Goal: Task Accomplishment & Management: Use online tool/utility

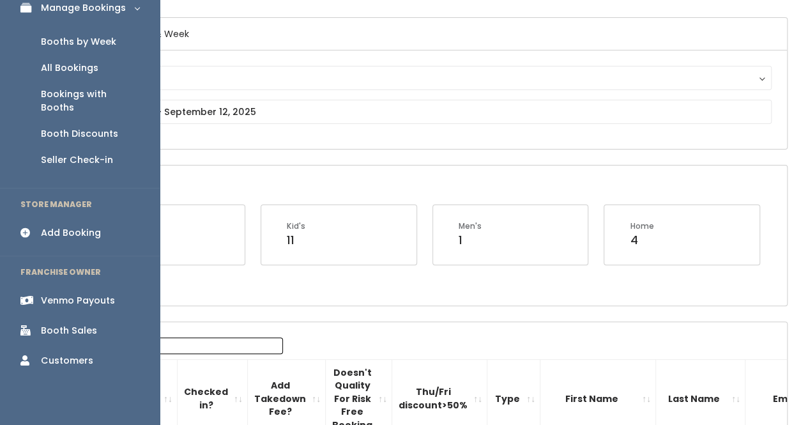
scroll to position [88, 0]
click at [89, 293] on div "Venmo Payouts" at bounding box center [78, 299] width 74 height 13
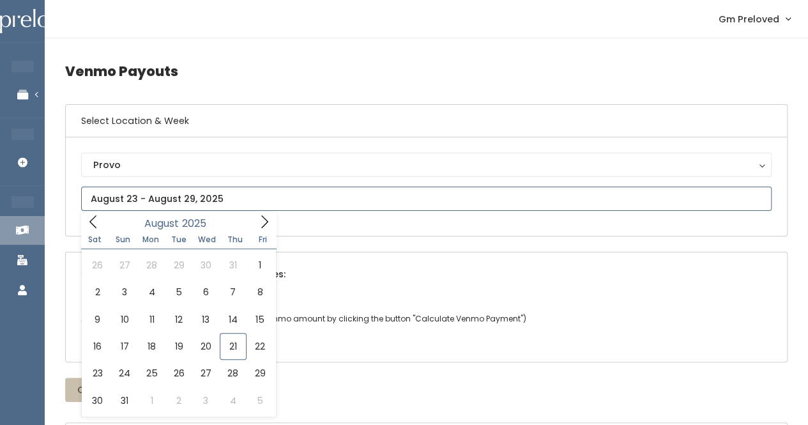
click at [144, 202] on input "text" at bounding box center [426, 199] width 690 height 24
type input "[DATE] to [DATE]"
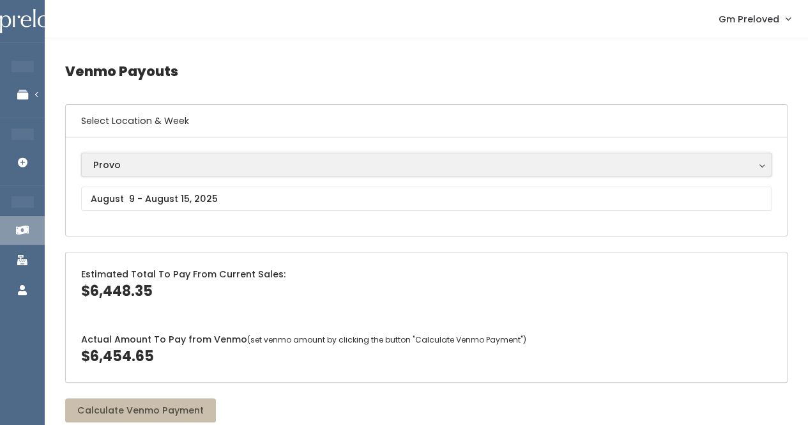
click at [126, 163] on div "Provo" at bounding box center [426, 165] width 666 height 14
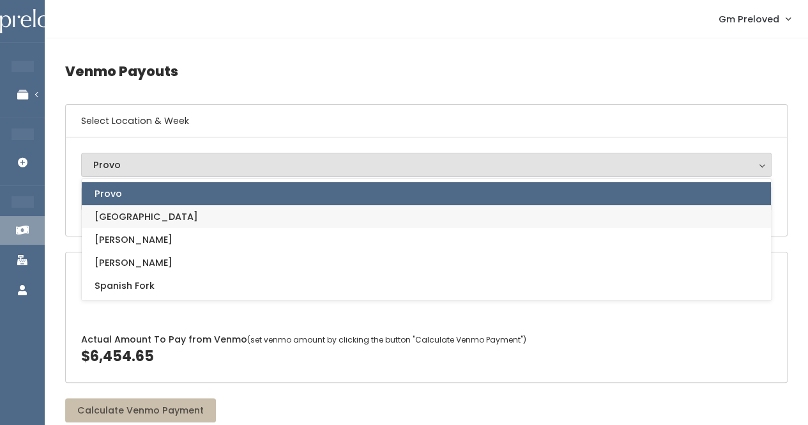
click at [137, 213] on link "[GEOGRAPHIC_DATA]" at bounding box center [426, 216] width 689 height 23
select select "5"
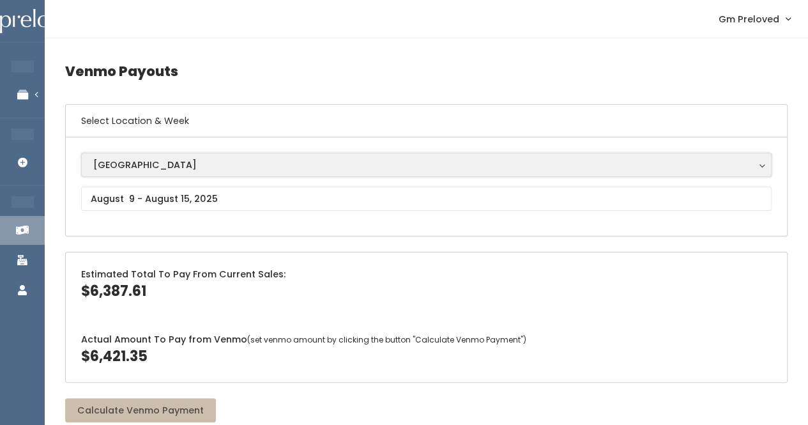
click at [153, 172] on button "[GEOGRAPHIC_DATA]" at bounding box center [426, 165] width 690 height 24
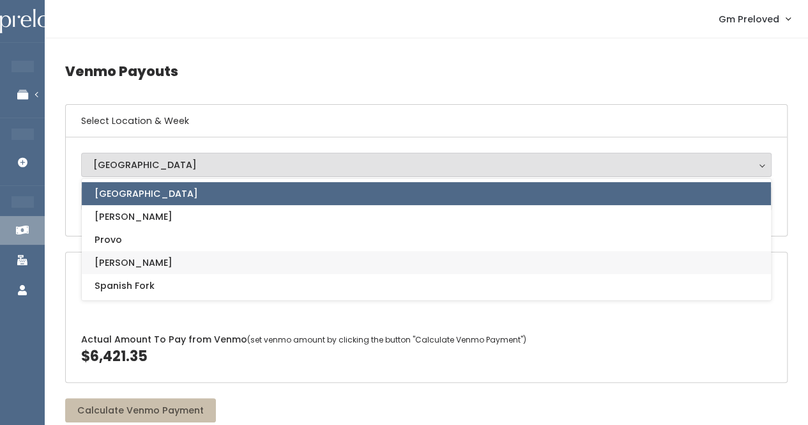
click at [156, 261] on link "[PERSON_NAME]" at bounding box center [426, 262] width 689 height 23
select select "3"
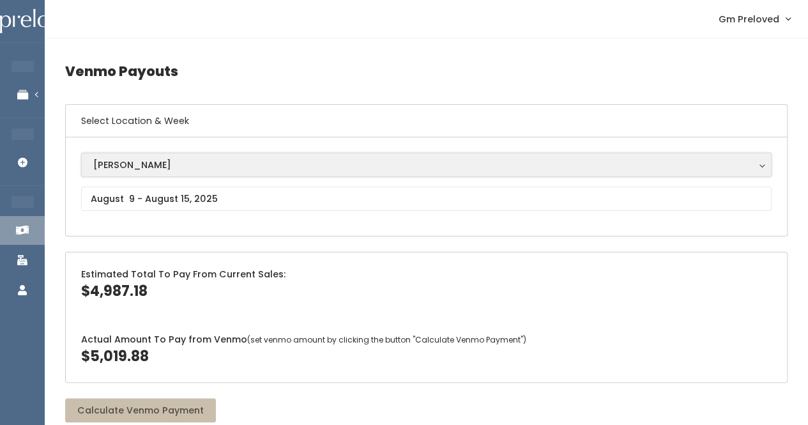
click at [139, 159] on div "[PERSON_NAME]" at bounding box center [426, 165] width 666 height 14
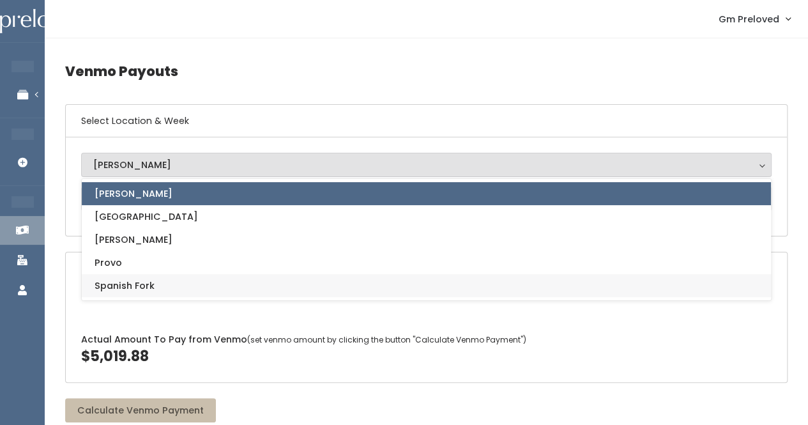
click at [159, 278] on link "Spanish Fork" at bounding box center [426, 285] width 689 height 23
select select "2"
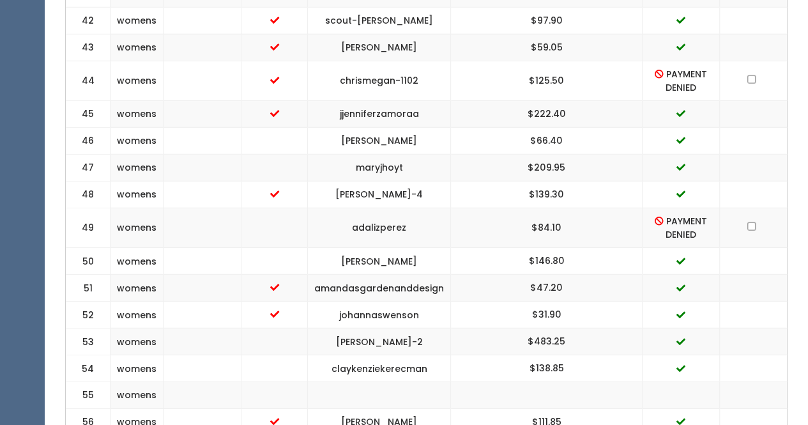
scroll to position [1689, 0]
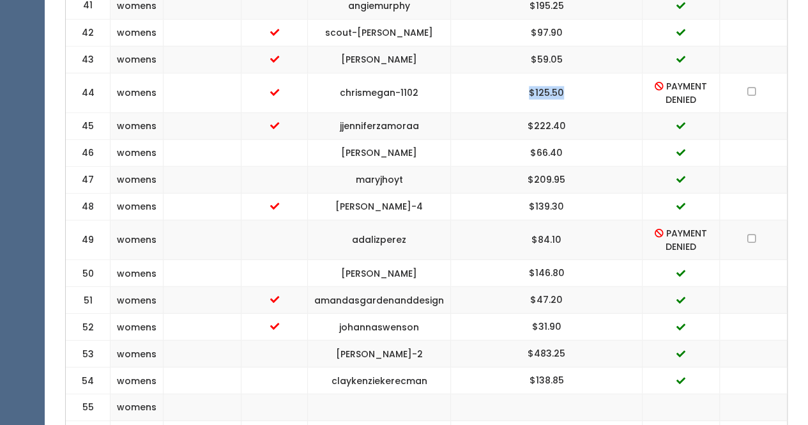
drag, startPoint x: 583, startPoint y: 54, endPoint x: 519, endPoint y: 61, distance: 64.2
click at [519, 73] on td "$125.50" at bounding box center [547, 93] width 192 height 40
copy td "$125.50"
drag, startPoint x: 581, startPoint y: 197, endPoint x: 538, endPoint y: 202, distance: 43.7
click at [538, 220] on td "$84.10" at bounding box center [547, 240] width 192 height 40
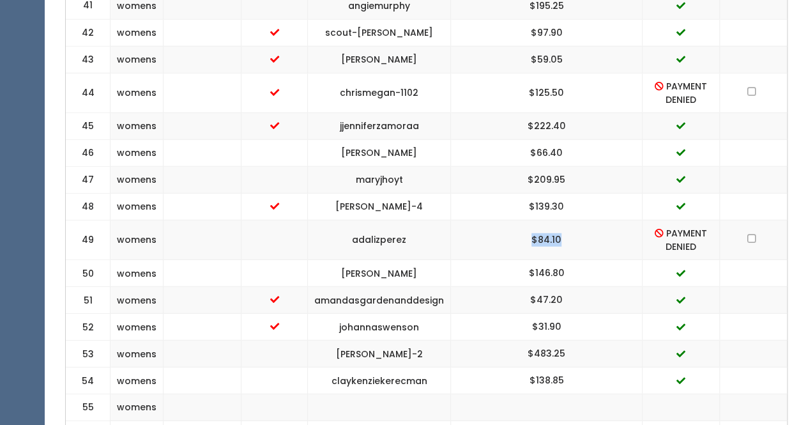
copy td "$84.10"
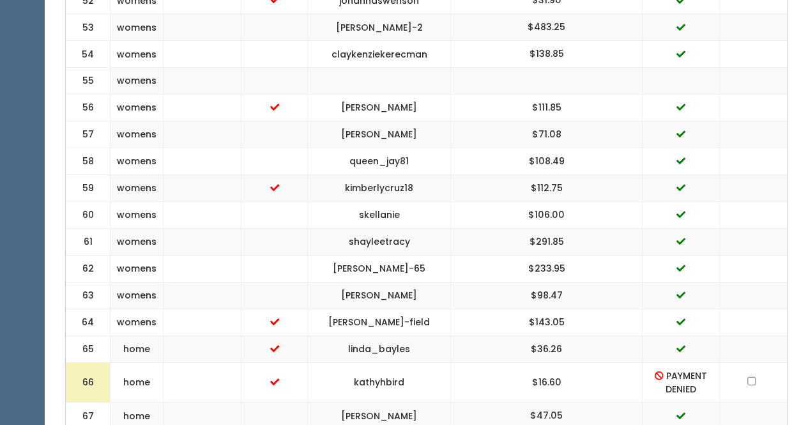
scroll to position [2161, 0]
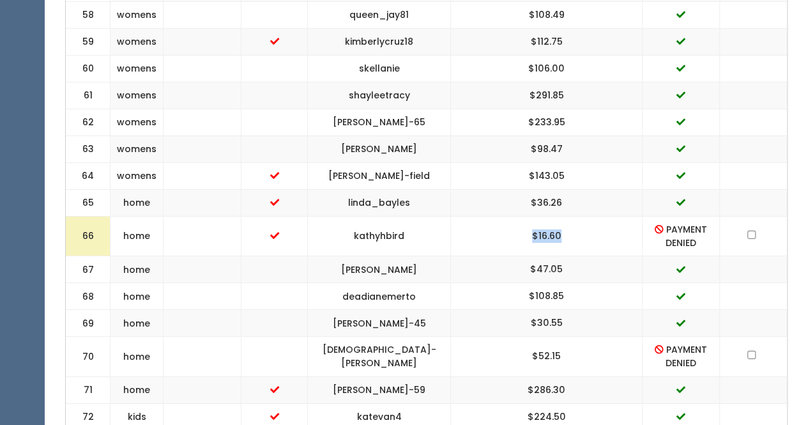
drag, startPoint x: 577, startPoint y: 192, endPoint x: 538, endPoint y: 195, distance: 39.8
click at [538, 217] on td "$16.60" at bounding box center [547, 237] width 192 height 40
copy td "$16.60"
drag, startPoint x: 590, startPoint y: 309, endPoint x: 519, endPoint y: 297, distance: 72.6
click at [519, 337] on td "$52.15" at bounding box center [547, 357] width 192 height 40
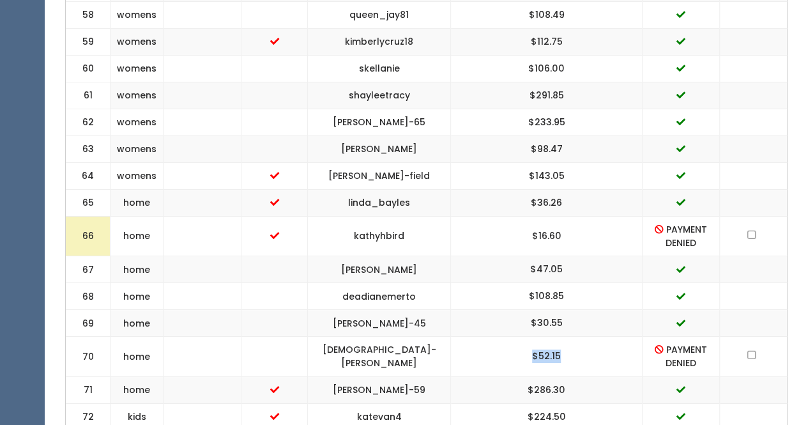
copy td "$52.15"
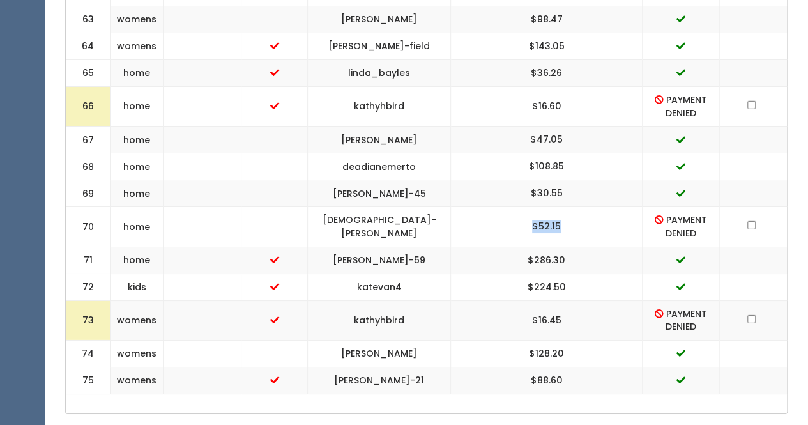
scroll to position [2292, 0]
click at [585, 300] on td "$16.45" at bounding box center [547, 320] width 192 height 40
drag, startPoint x: 574, startPoint y: 278, endPoint x: 545, endPoint y: 280, distance: 28.8
click at [545, 300] on td "$16.45" at bounding box center [547, 320] width 192 height 40
copy td "$16.45"
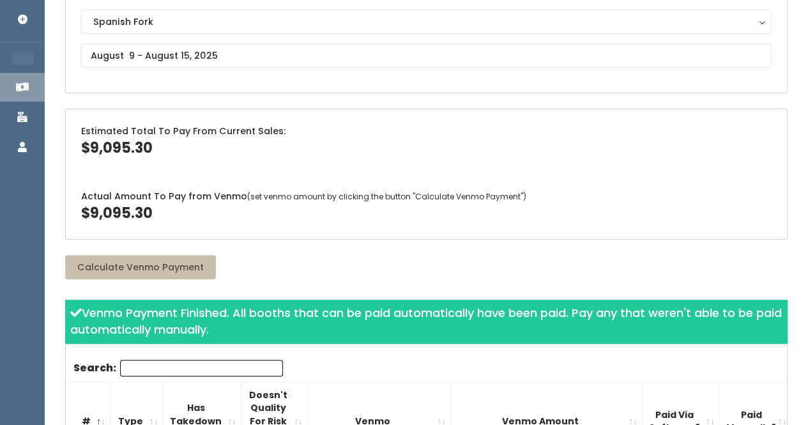
scroll to position [0, 0]
